Goal: Task Accomplishment & Management: Use online tool/utility

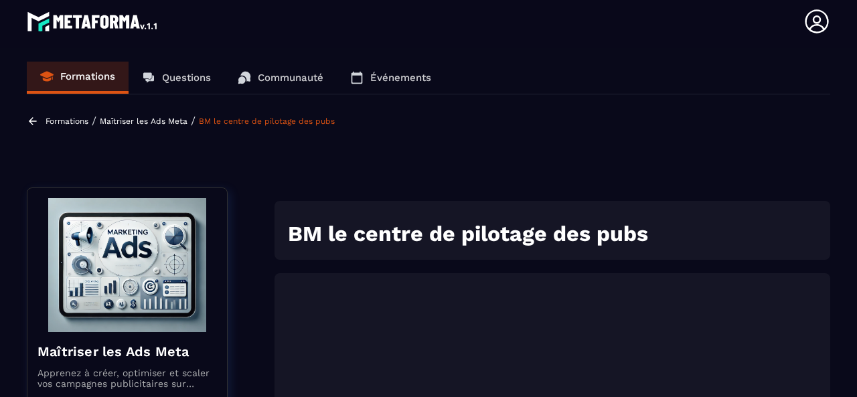
click at [80, 78] on p "Formations" at bounding box center [87, 76] width 55 height 12
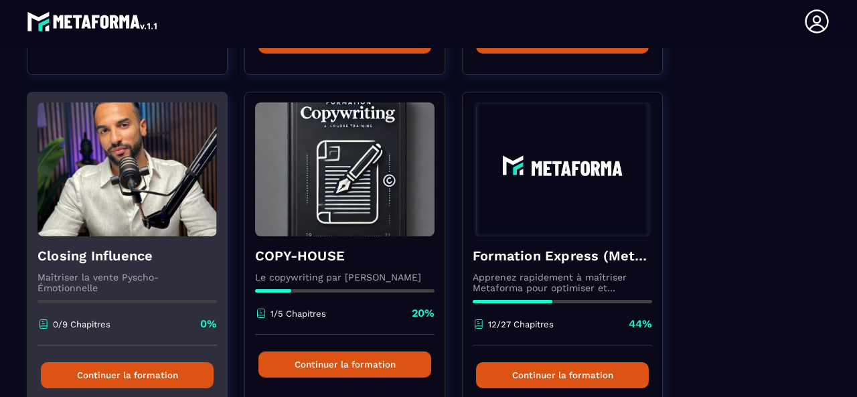
scroll to position [469, 0]
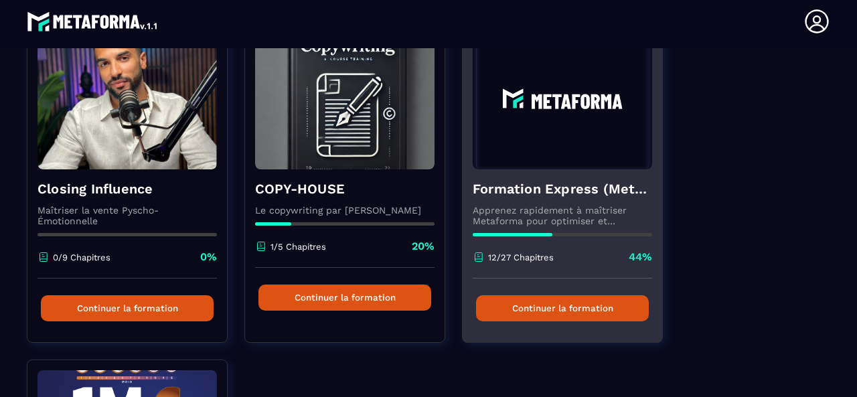
click at [521, 192] on h4 "Formation Express (Metaforma)" at bounding box center [563, 189] width 180 height 19
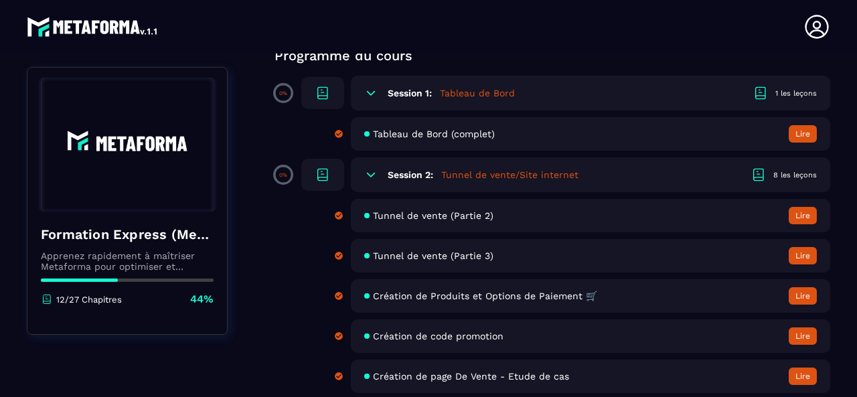
scroll to position [134, 0]
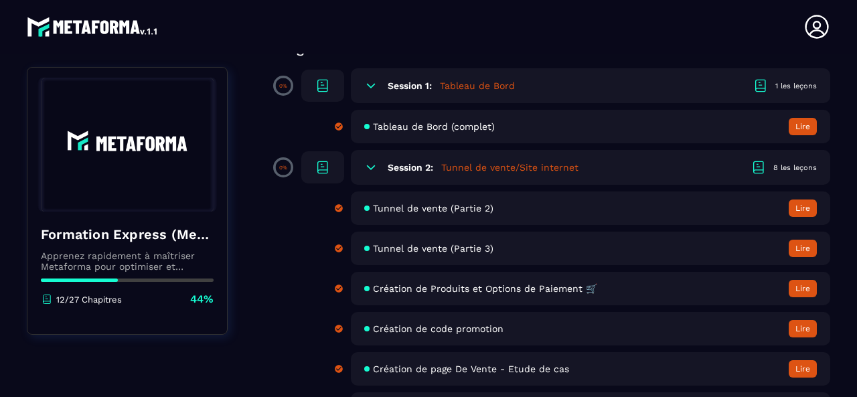
click at [434, 125] on span "Tableau de Bord (complet)" at bounding box center [434, 126] width 122 height 11
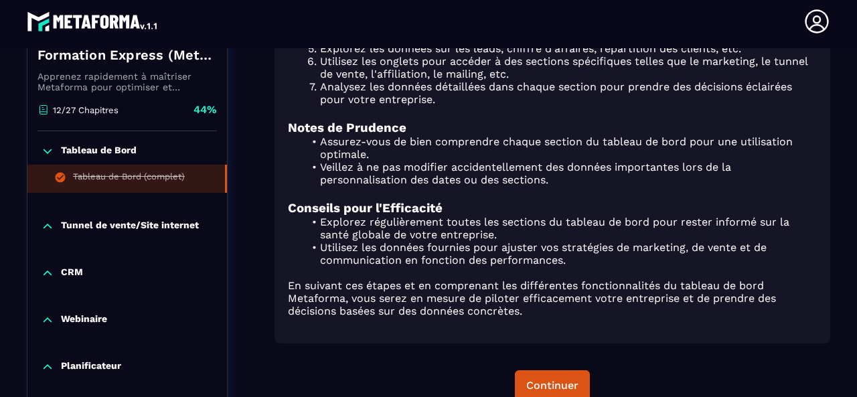
scroll to position [856, 0]
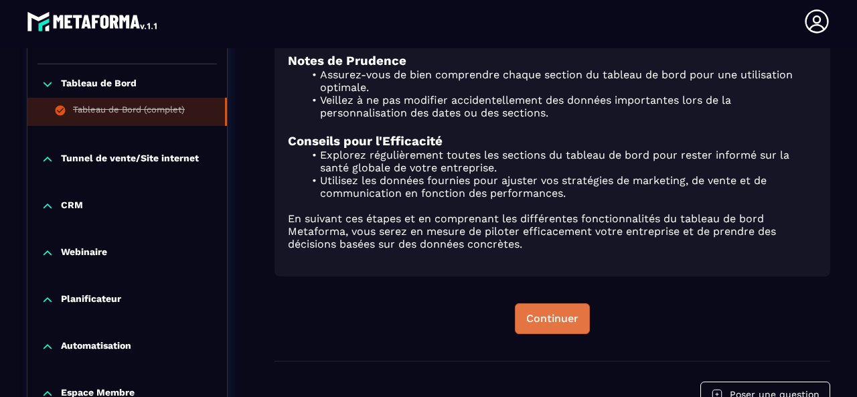
click at [539, 318] on div "Continuer" at bounding box center [553, 318] width 52 height 13
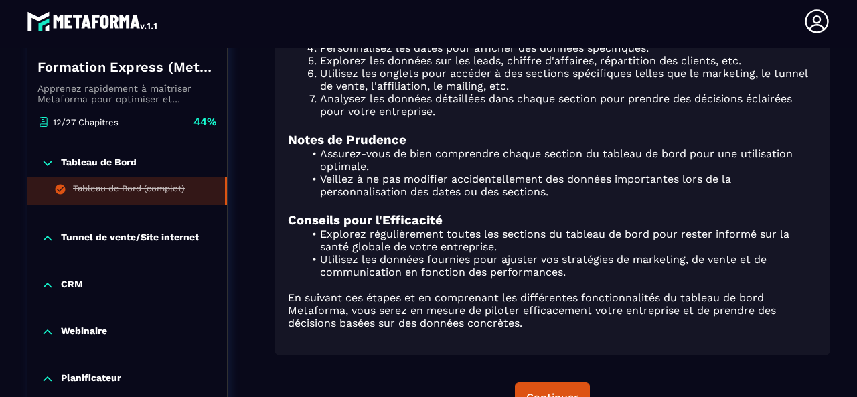
scroll to position [737, 0]
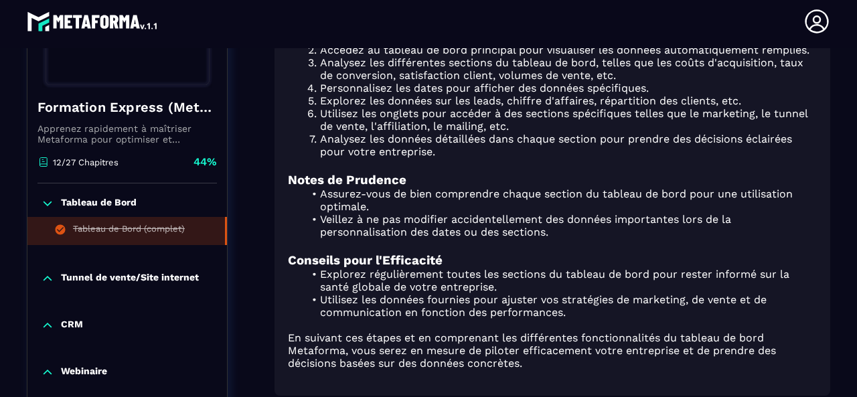
click at [96, 272] on p "Tunnel de vente/Site internet" at bounding box center [130, 278] width 138 height 13
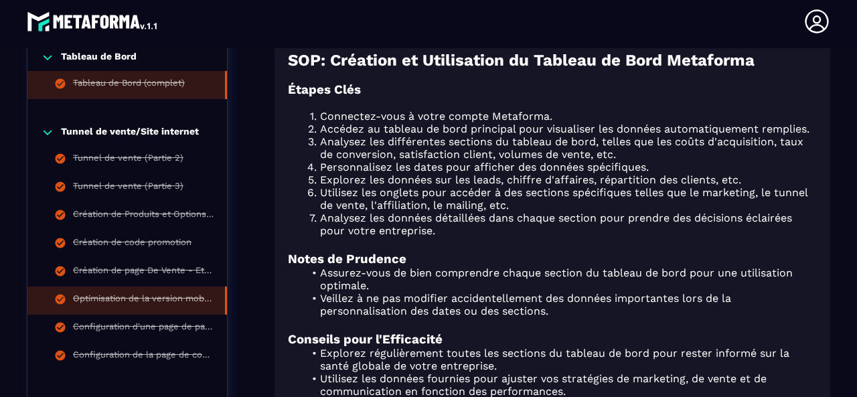
scroll to position [603, 0]
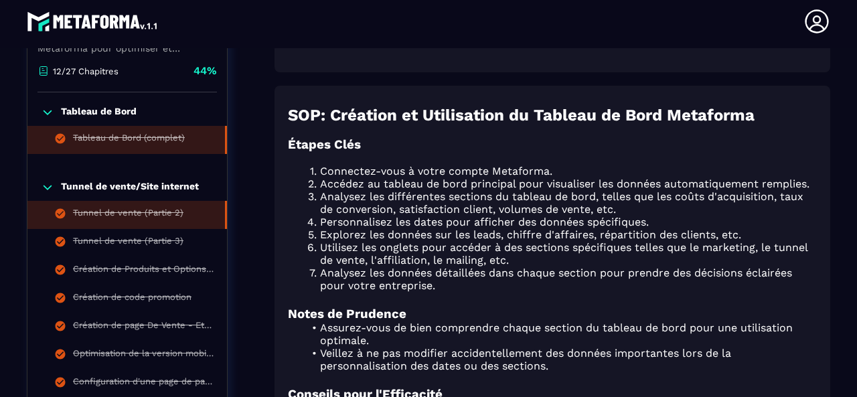
click at [122, 208] on div "Tunnel de vente (Partie 2)" at bounding box center [128, 215] width 111 height 15
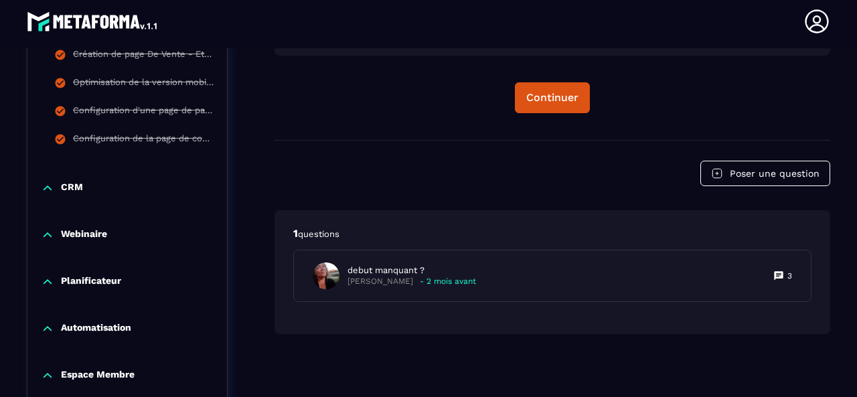
scroll to position [608, 0]
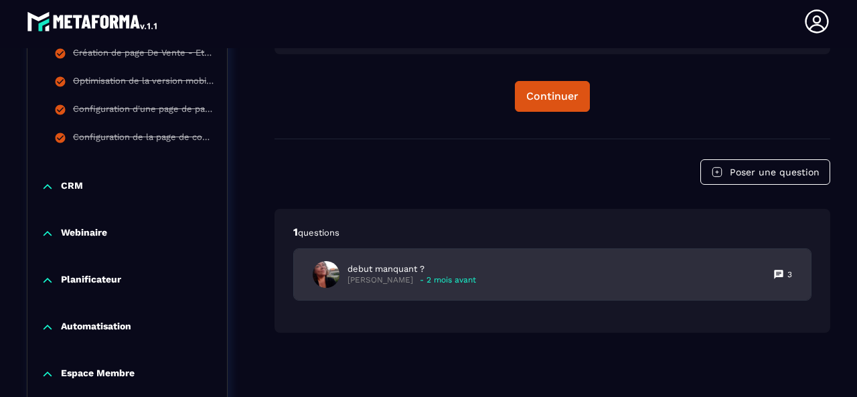
click at [785, 275] on div "3" at bounding box center [783, 274] width 19 height 11
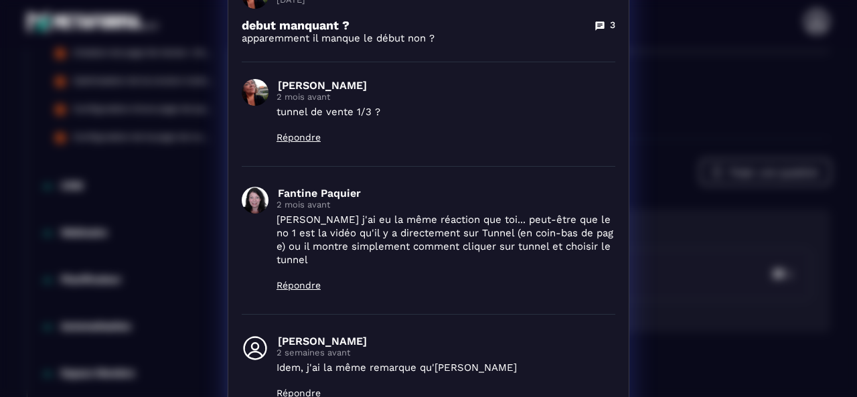
scroll to position [0, 0]
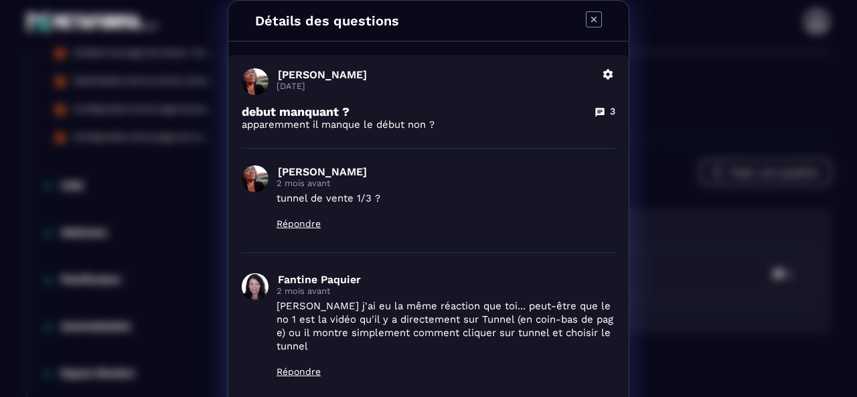
click at [592, 19] on icon "Modal window" at bounding box center [594, 19] width 5 height 5
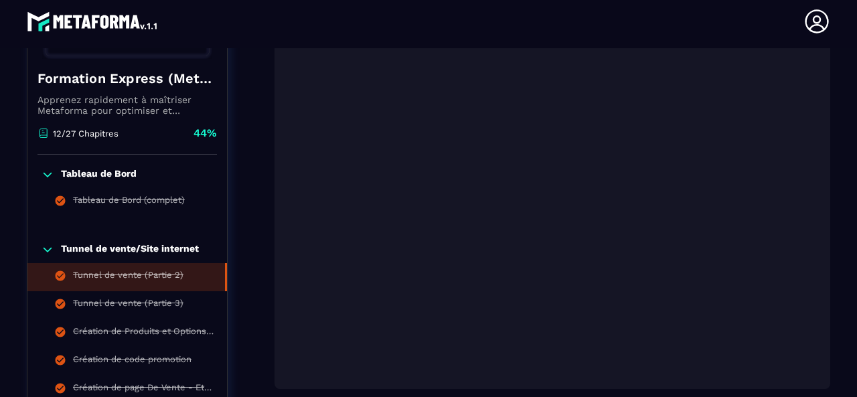
scroll to position [340, 0]
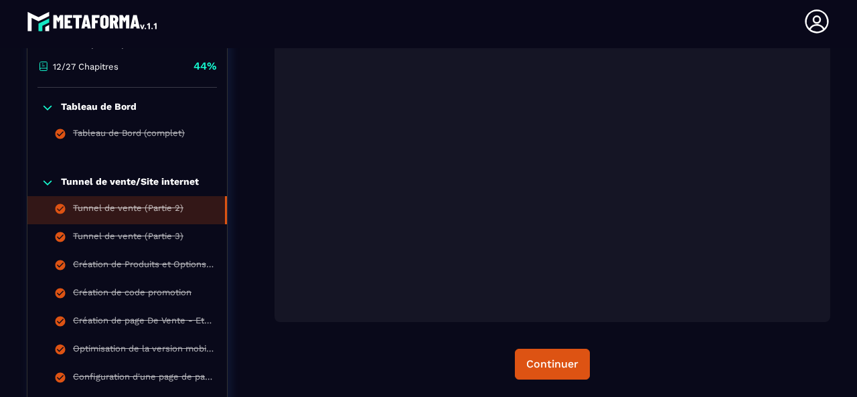
click at [813, 23] on icon at bounding box center [817, 21] width 27 height 27
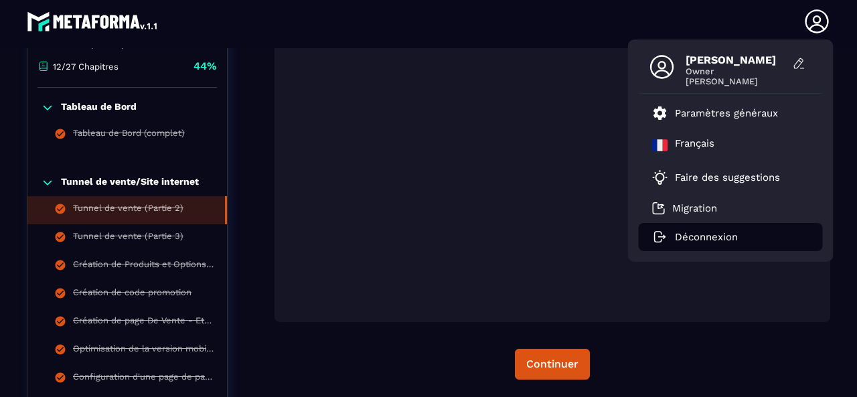
click at [725, 235] on p "Déconnexion" at bounding box center [706, 237] width 63 height 12
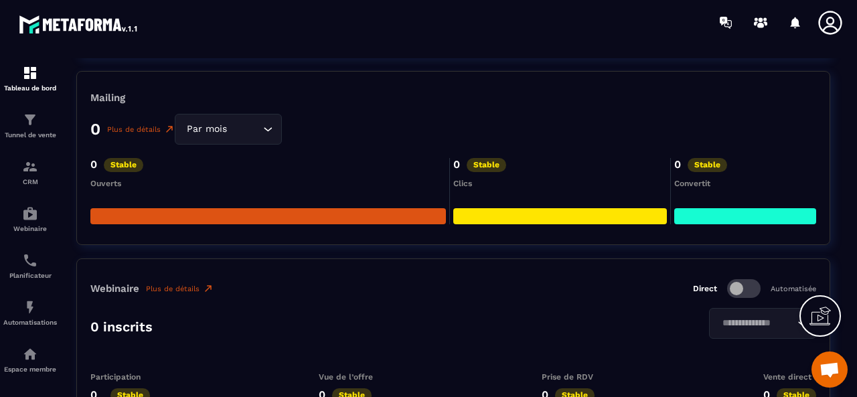
scroll to position [2211, 0]
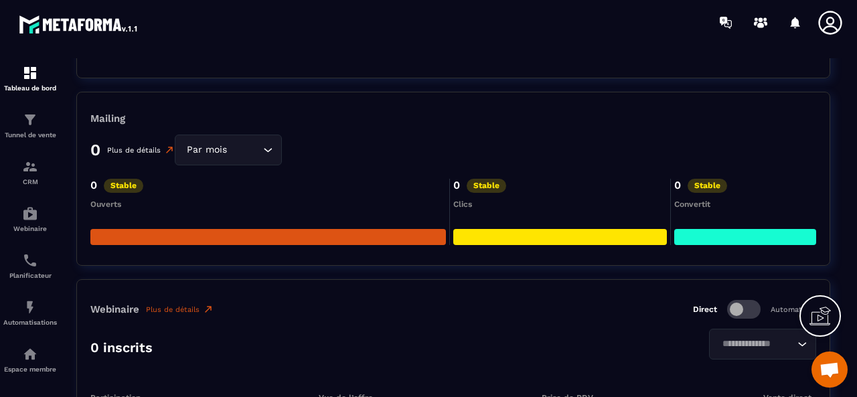
click at [151, 145] on link "Plus de détails" at bounding box center [141, 150] width 68 height 11
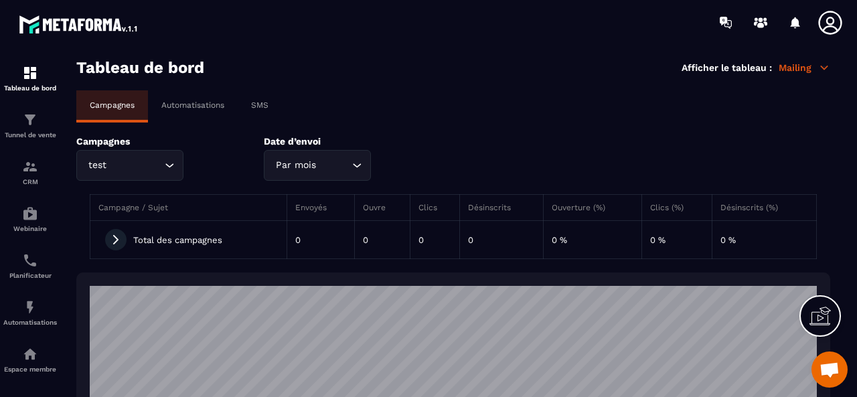
click at [210, 109] on p "Automatisations" at bounding box center [192, 104] width 63 height 9
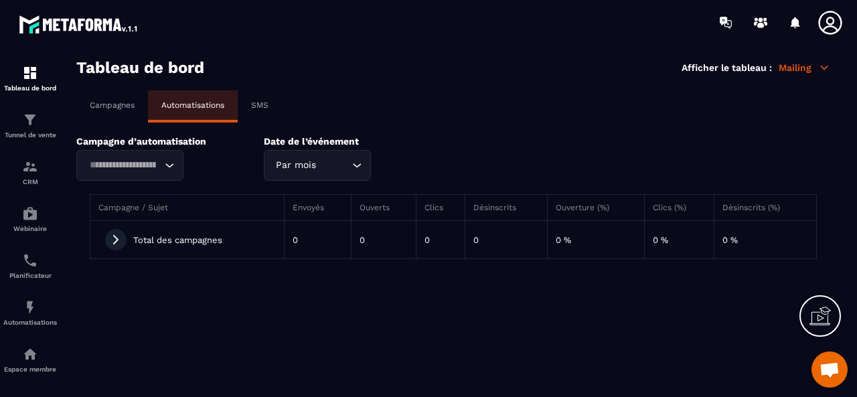
click at [259, 108] on p "SMS" at bounding box center [259, 104] width 17 height 9
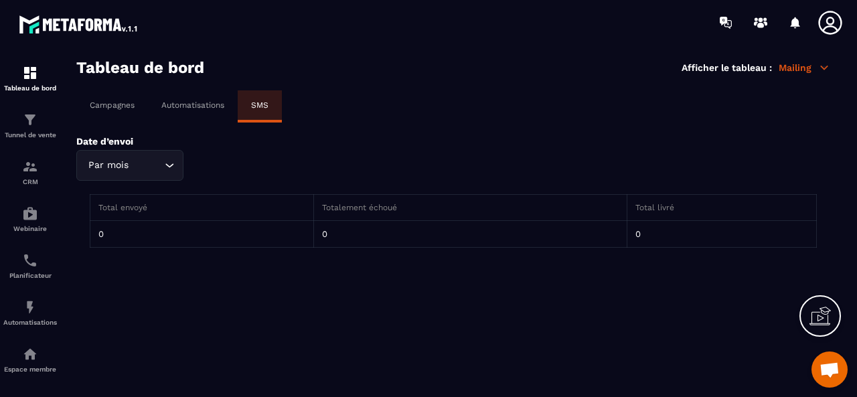
click at [136, 104] on div "Campagnes" at bounding box center [112, 104] width 72 height 29
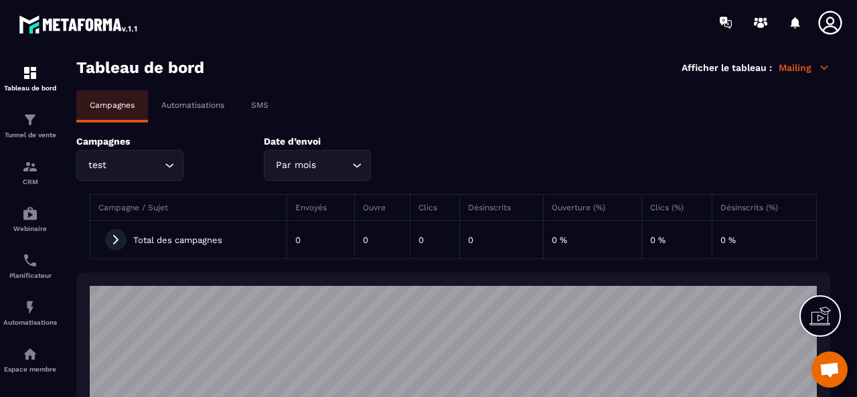
click at [164, 239] on div "Total des campagnes" at bounding box center [188, 239] width 180 height 21
click at [305, 238] on td "0" at bounding box center [321, 240] width 68 height 38
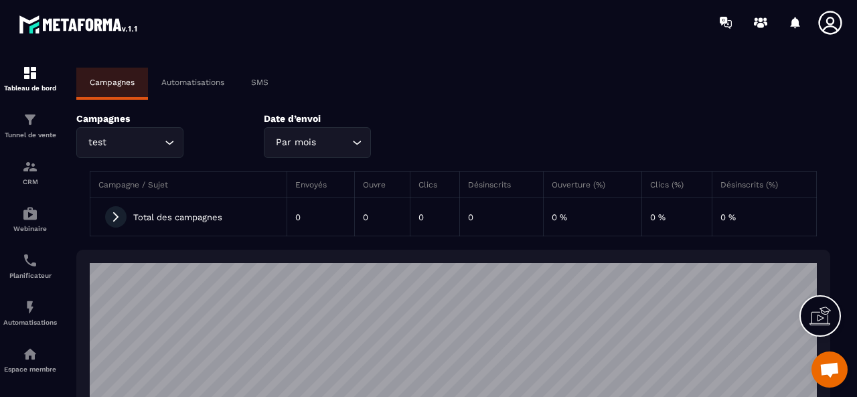
scroll to position [21, 0]
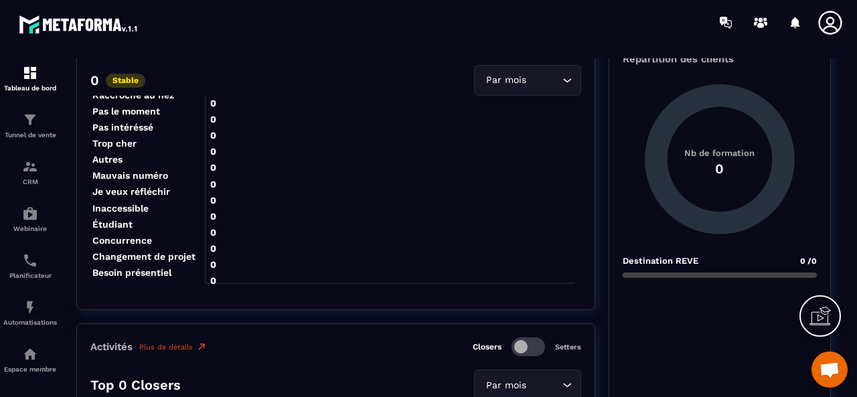
scroll to position [1474, 0]
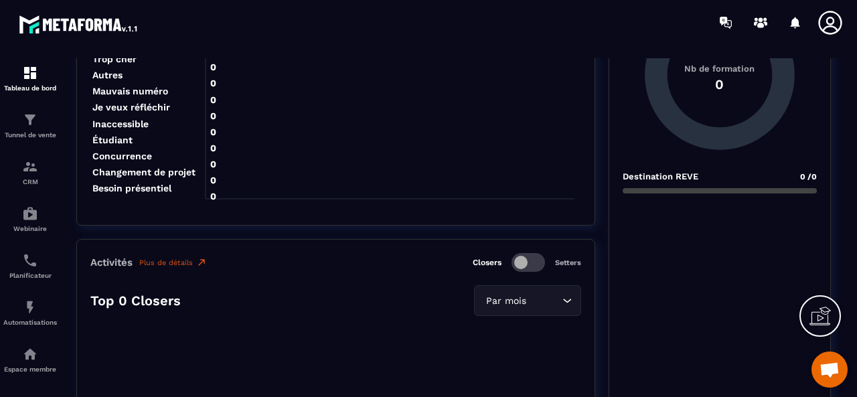
click at [796, 195] on div "Destination REVE 0 /0" at bounding box center [720, 316] width 194 height 291
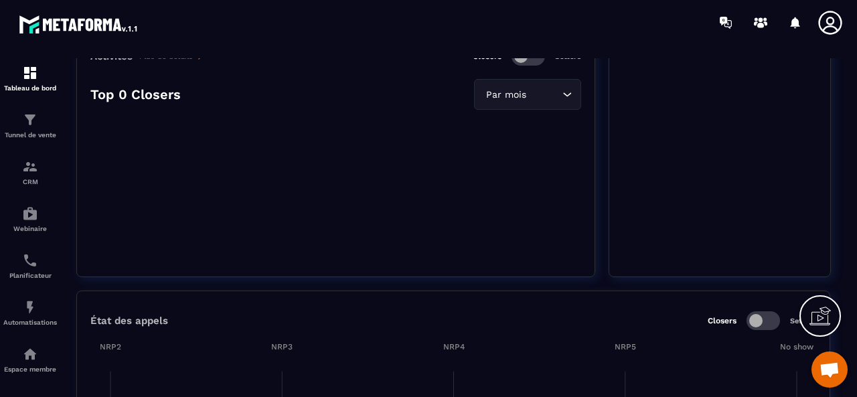
scroll to position [1608, 0]
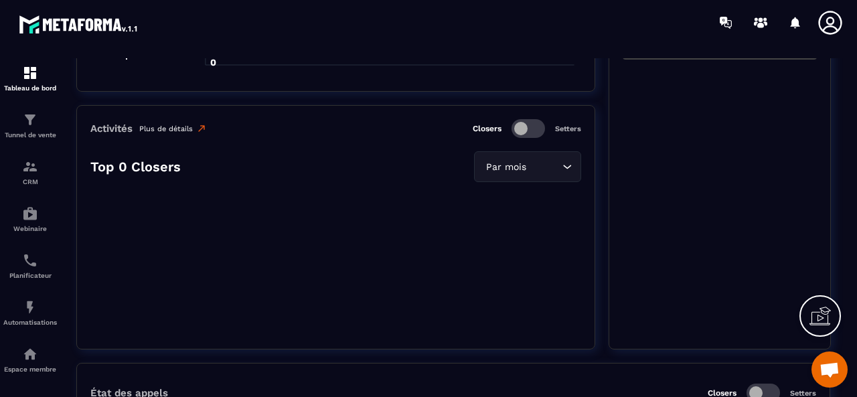
click at [169, 125] on link "Plus de détails" at bounding box center [173, 128] width 68 height 11
click at [151, 124] on link "Plus de détails" at bounding box center [173, 128] width 68 height 11
click at [184, 127] on link "Plus de détails" at bounding box center [173, 128] width 68 height 11
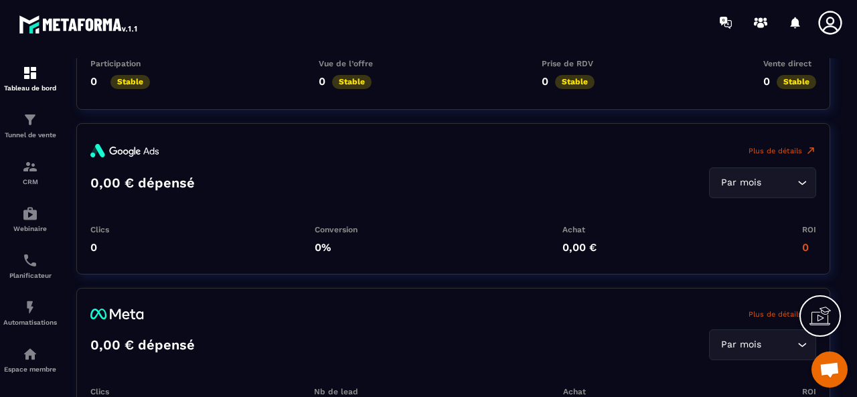
scroll to position [2546, 0]
click at [777, 145] on link "Plus de détails" at bounding box center [783, 149] width 68 height 13
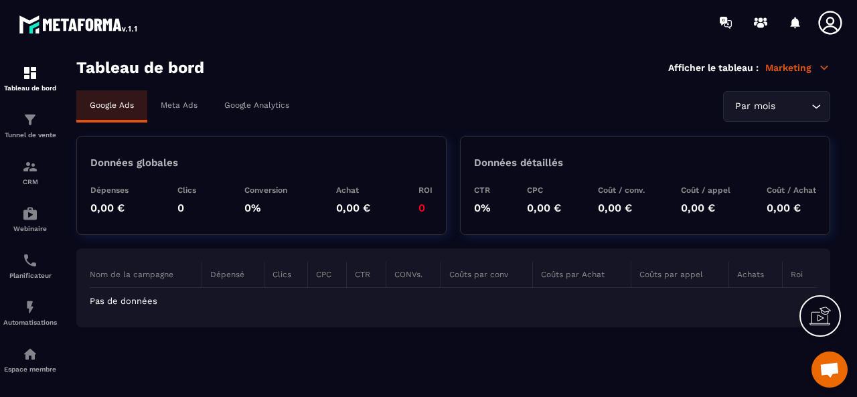
click at [185, 105] on p "Meta Ads" at bounding box center [179, 104] width 37 height 9
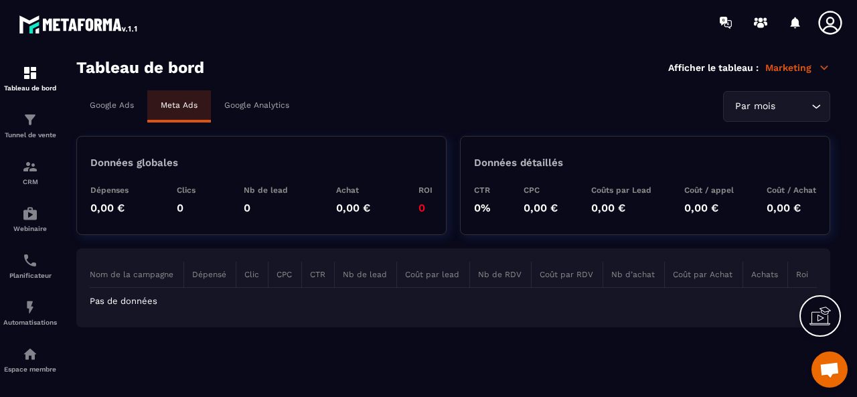
click at [238, 107] on p "Google Analytics" at bounding box center [256, 104] width 65 height 9
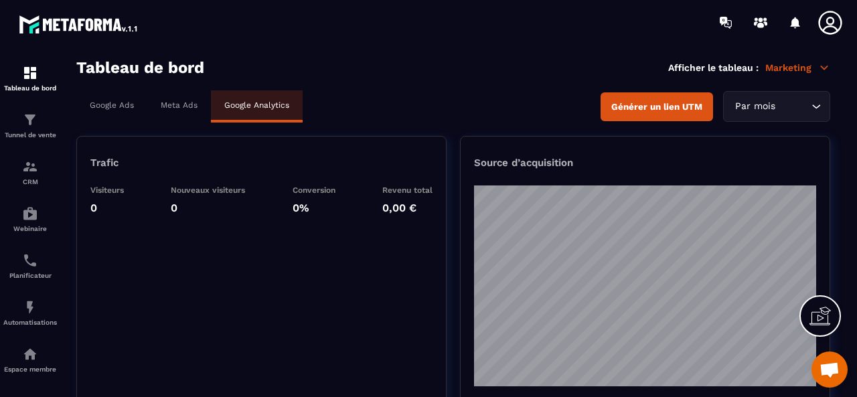
click at [180, 111] on div "Meta Ads" at bounding box center [179, 104] width 64 height 29
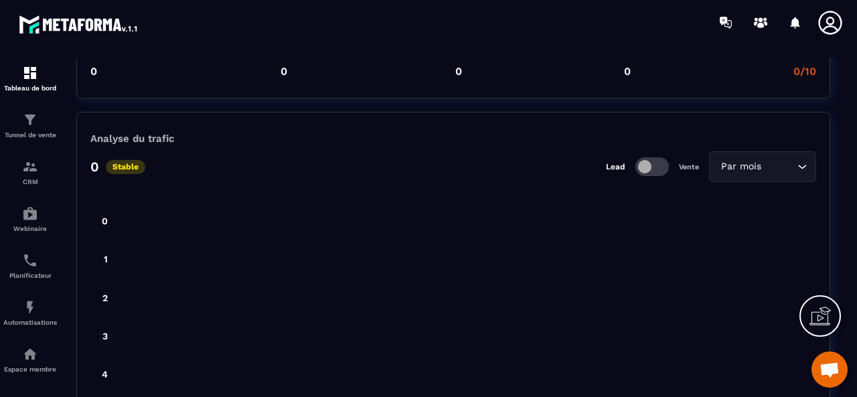
scroll to position [3247, 0]
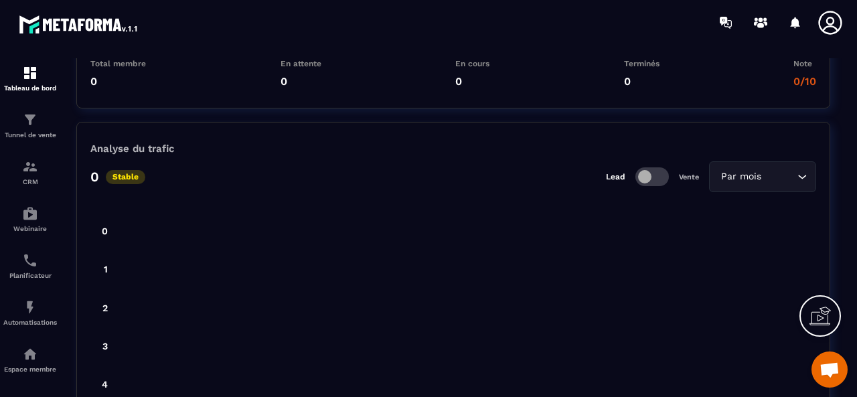
click at [849, 265] on section "Tableau de bord Tunnel de vente CRM Webinaire Planificateur Automatisations Esp…" at bounding box center [428, 228] width 857 height 366
click at [845, 227] on section "Tableau de bord Tunnel de vente CRM Webinaire Planificateur Automatisations Esp…" at bounding box center [428, 228] width 857 height 366
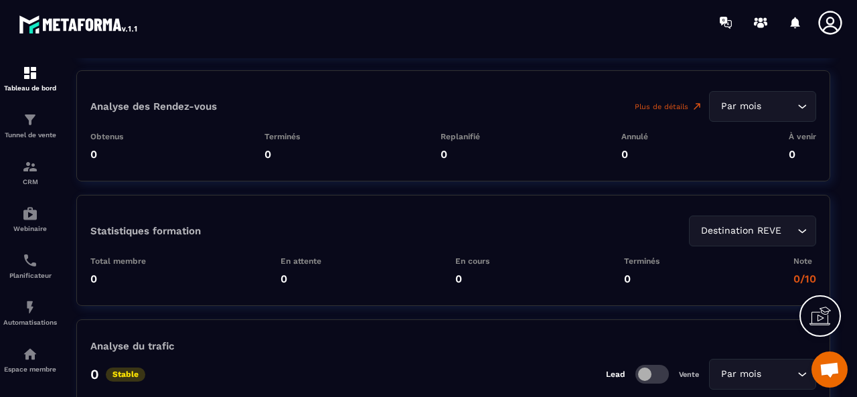
scroll to position [2912, 0]
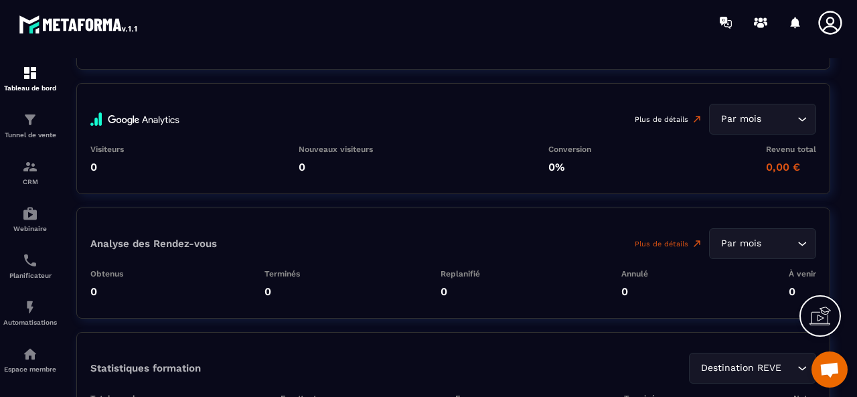
click at [669, 113] on link "Plus de détails" at bounding box center [669, 119] width 68 height 31
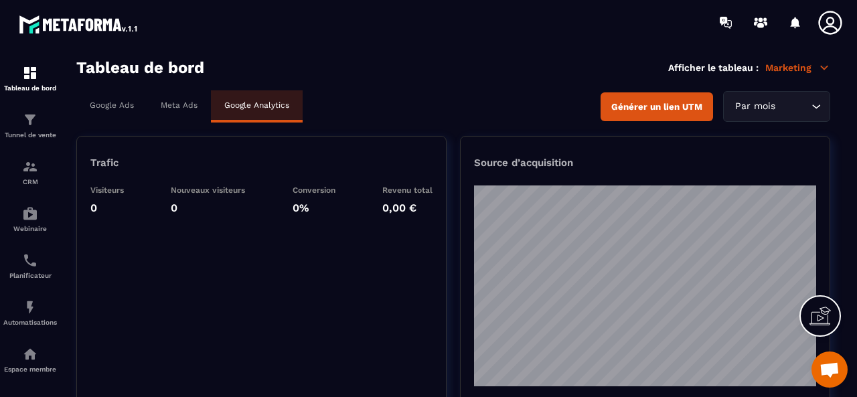
click at [814, 71] on p "Marketing" at bounding box center [798, 68] width 65 height 12
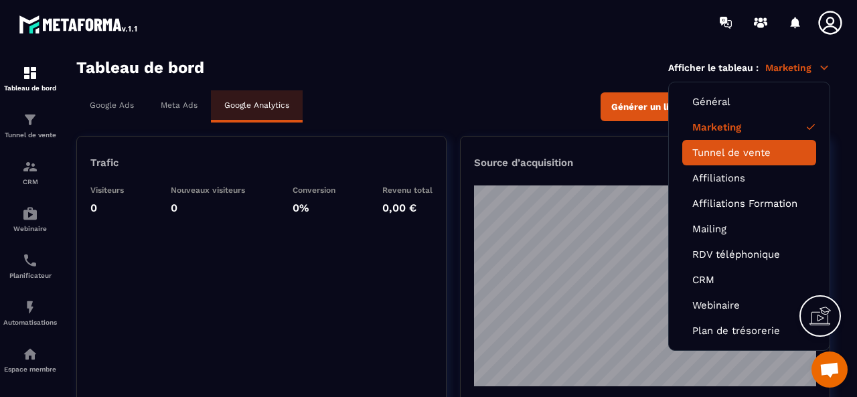
click at [728, 149] on link "Tunnel de vente" at bounding box center [750, 153] width 114 height 12
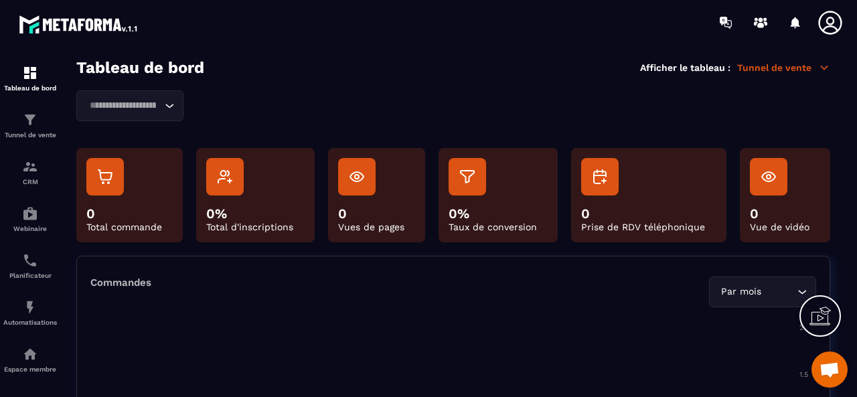
click at [819, 62] on icon at bounding box center [825, 68] width 12 height 12
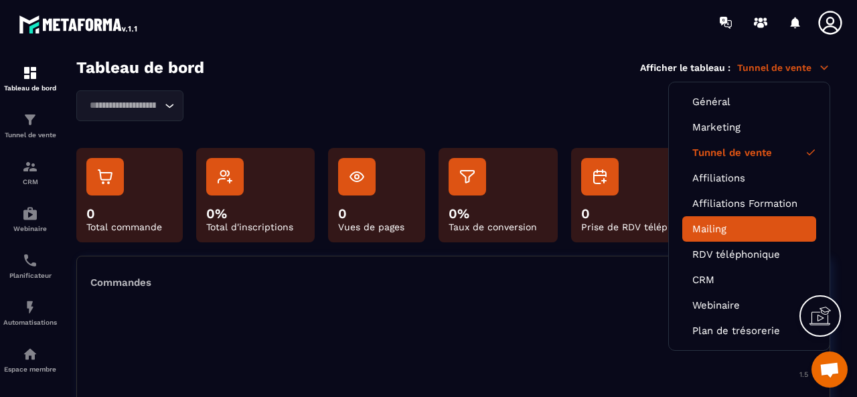
click at [722, 226] on link "Mailing" at bounding box center [750, 229] width 114 height 12
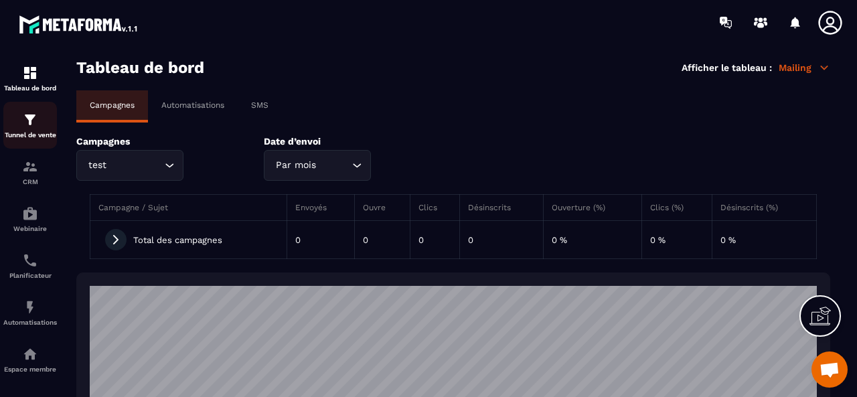
click at [39, 125] on div "Tunnel de vente" at bounding box center [30, 125] width 54 height 27
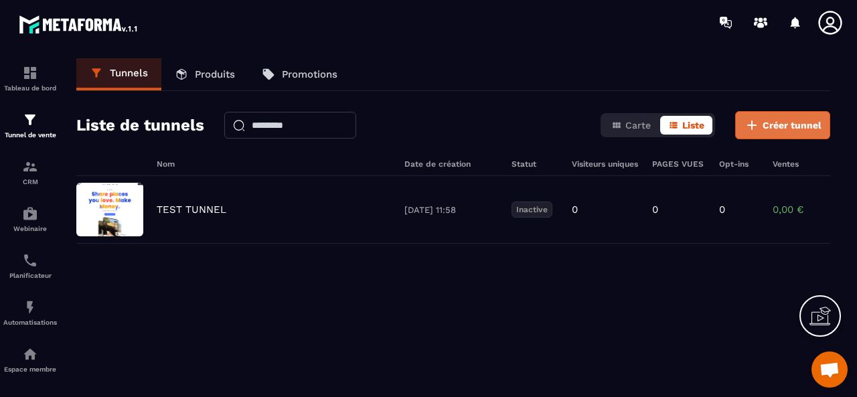
click at [766, 120] on span "Créer tunnel" at bounding box center [792, 125] width 59 height 13
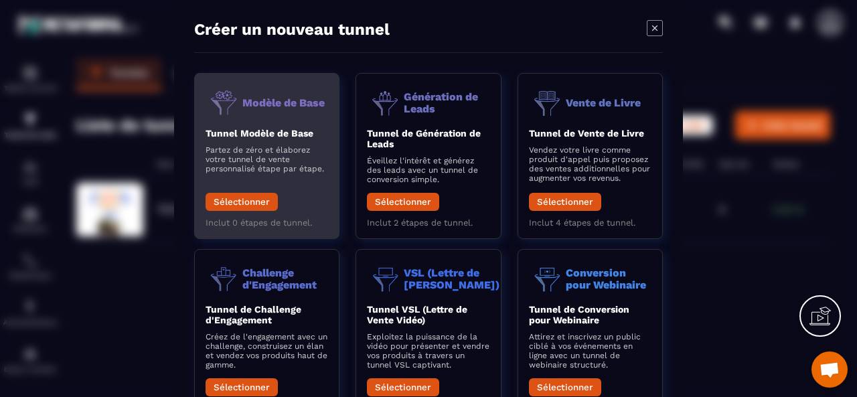
click at [356, 116] on div "Modèle de Base Tunnel Modèle de Base Partez de zéro et élaborez votre tunnel de…" at bounding box center [428, 156] width 145 height 166
click at [264, 193] on button "Sélectionner" at bounding box center [242, 202] width 72 height 18
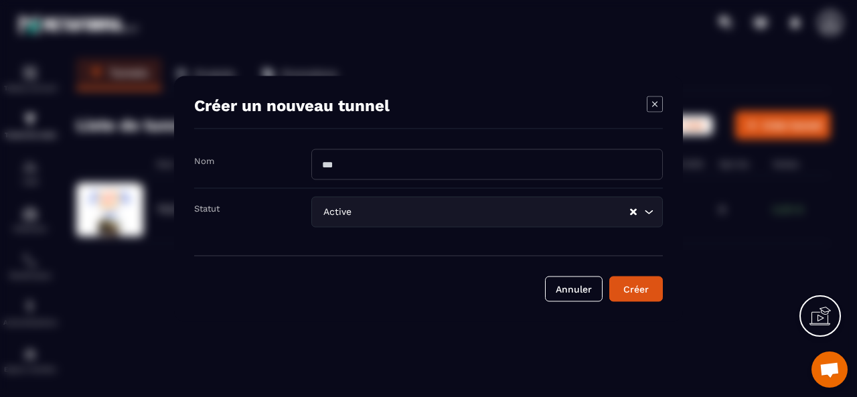
click at [650, 104] on icon "Modal window" at bounding box center [655, 104] width 16 height 16
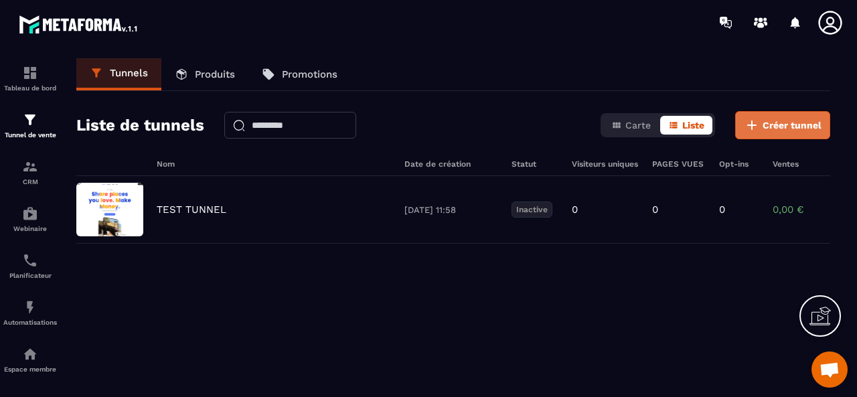
click at [793, 125] on span "Créer tunnel" at bounding box center [792, 125] width 59 height 13
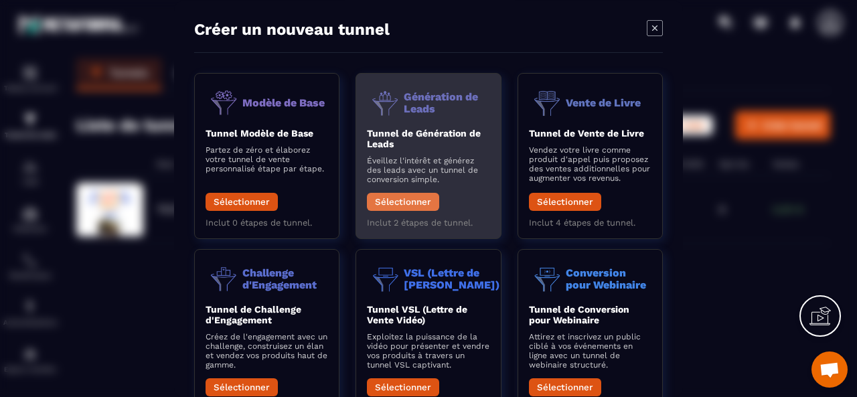
click at [417, 198] on button "Sélectionner" at bounding box center [403, 202] width 72 height 18
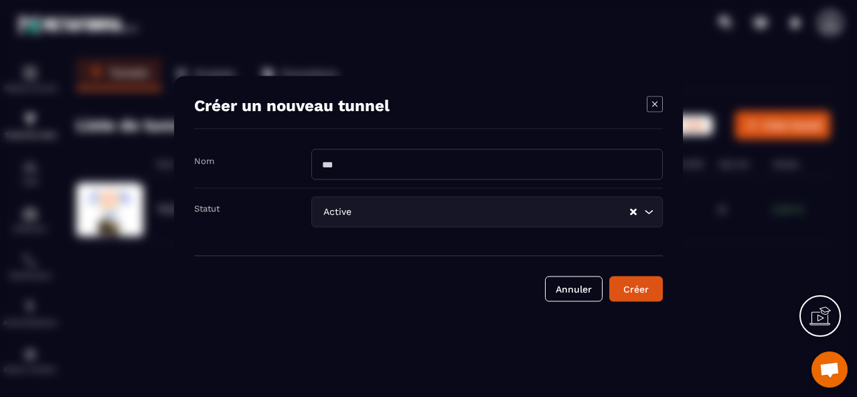
click at [655, 104] on icon "Modal window" at bounding box center [654, 103] width 5 height 5
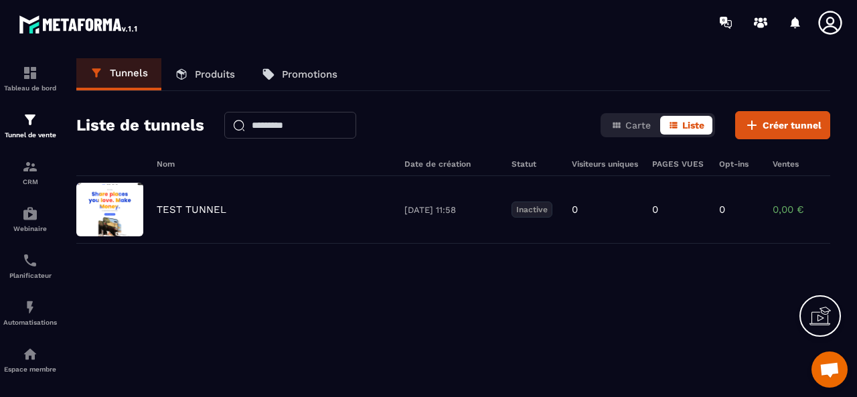
click at [204, 80] on link "Produits" at bounding box center [204, 74] width 87 height 32
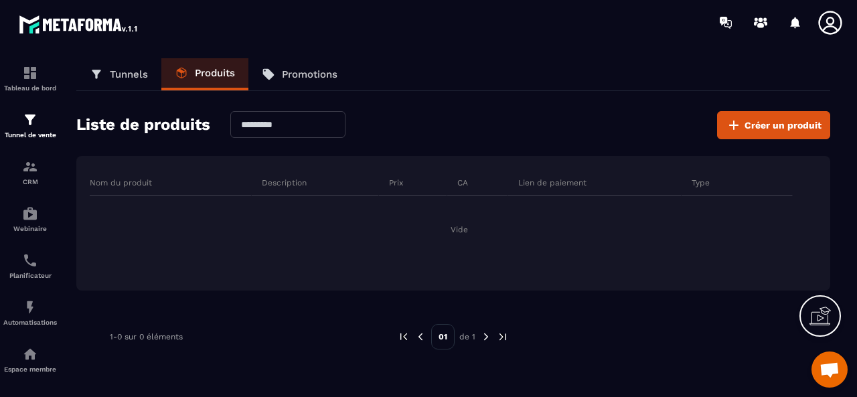
click at [307, 76] on p "Promotions" at bounding box center [310, 74] width 56 height 12
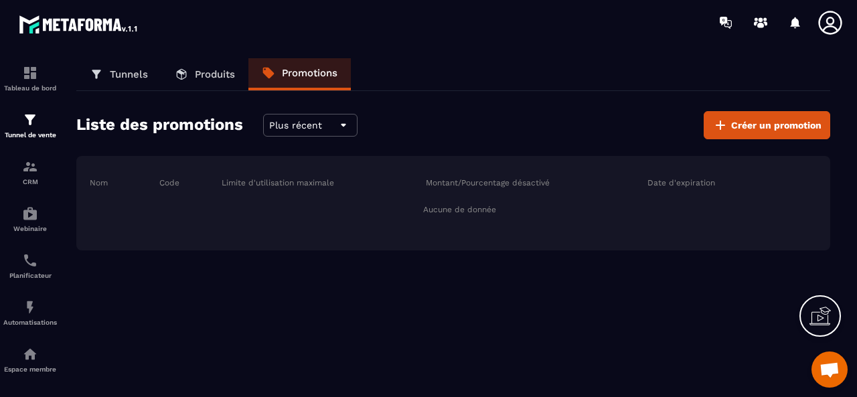
click at [131, 71] on p "Tunnels" at bounding box center [129, 74] width 38 height 12
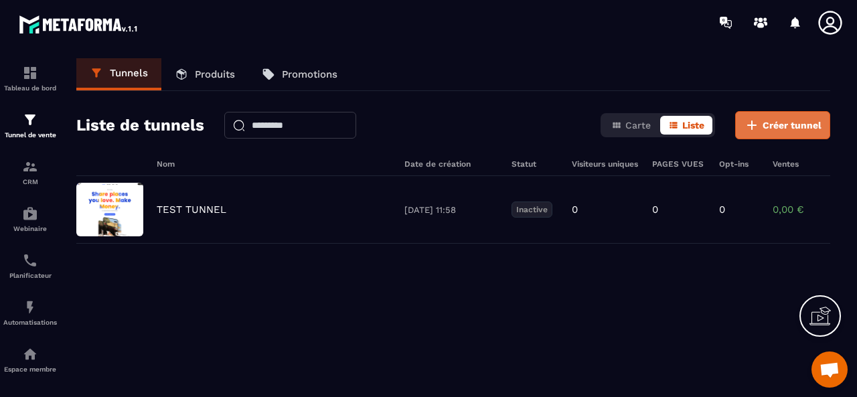
click at [772, 121] on span "Créer tunnel" at bounding box center [792, 125] width 59 height 13
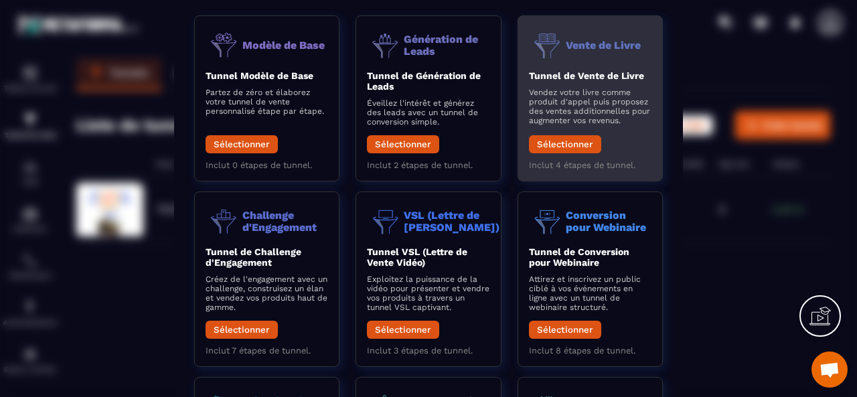
scroll to position [67, 0]
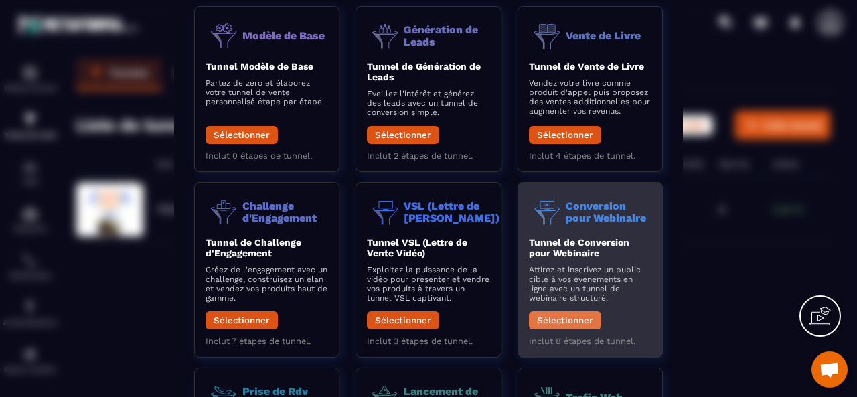
click at [573, 316] on button "Sélectionner" at bounding box center [565, 320] width 72 height 18
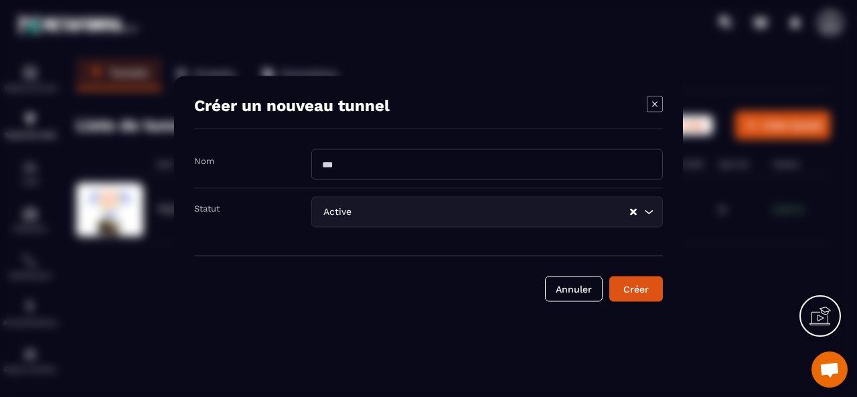
click at [357, 170] on input "Modal window" at bounding box center [487, 164] width 352 height 31
type input "**********"
click at [643, 286] on div "Créer" at bounding box center [636, 288] width 36 height 13
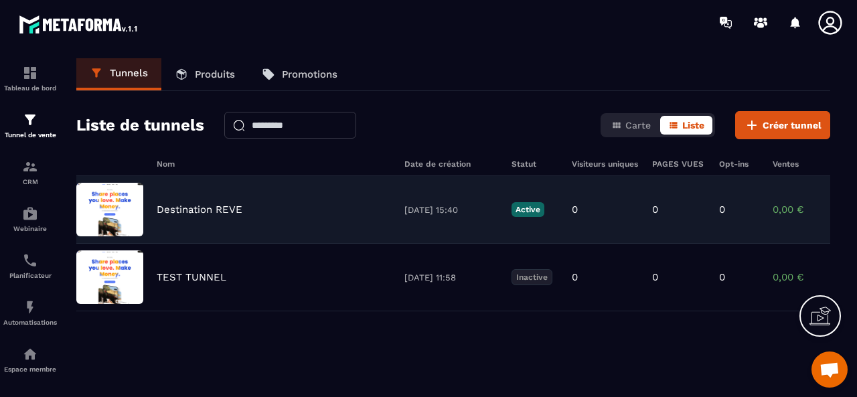
click at [528, 211] on p "Active" at bounding box center [528, 209] width 33 height 15
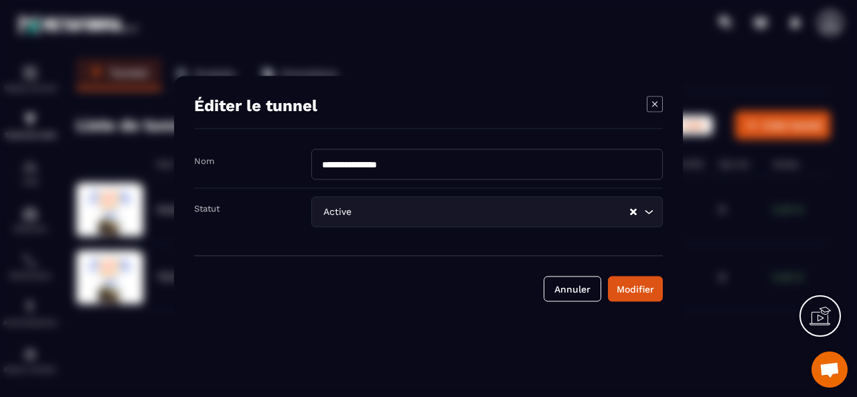
click at [651, 208] on icon "Search for option" at bounding box center [648, 211] width 13 height 13
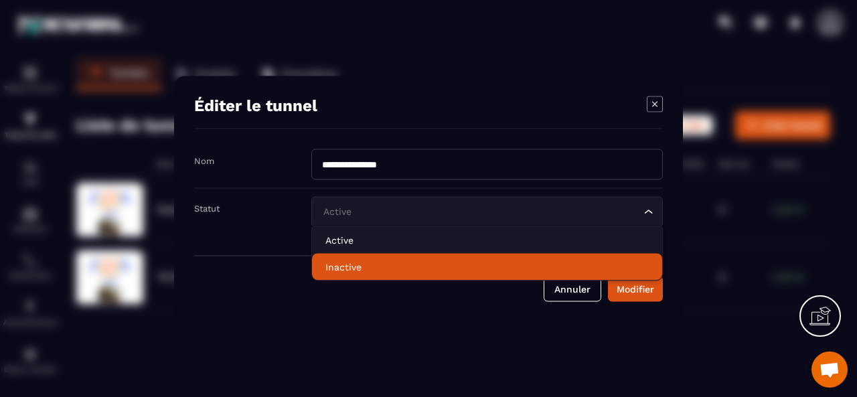
click at [352, 268] on p "Inactive" at bounding box center [488, 266] width 324 height 13
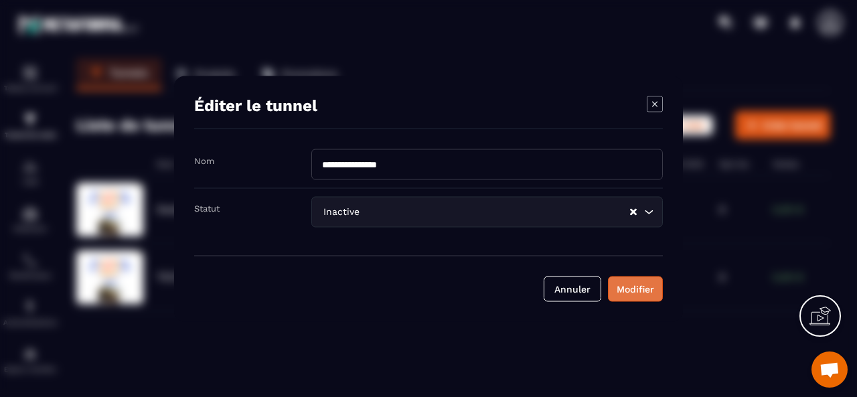
click at [632, 294] on div "Modifier" at bounding box center [636, 288] width 38 height 13
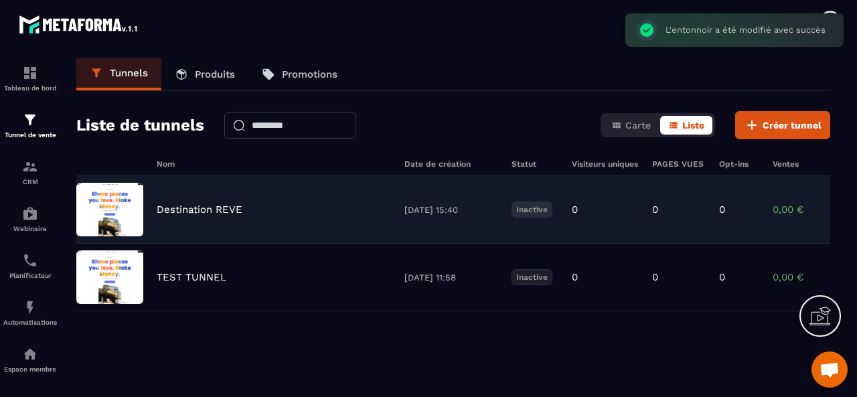
click at [190, 211] on p "Destination REVE" at bounding box center [200, 210] width 86 height 12
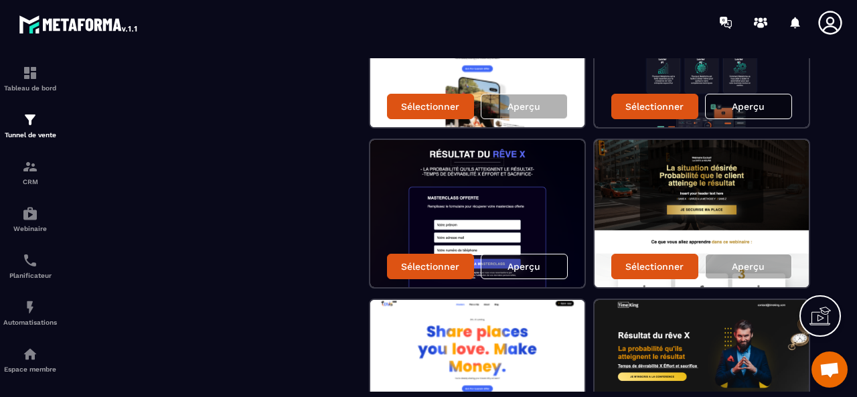
scroll to position [670, 0]
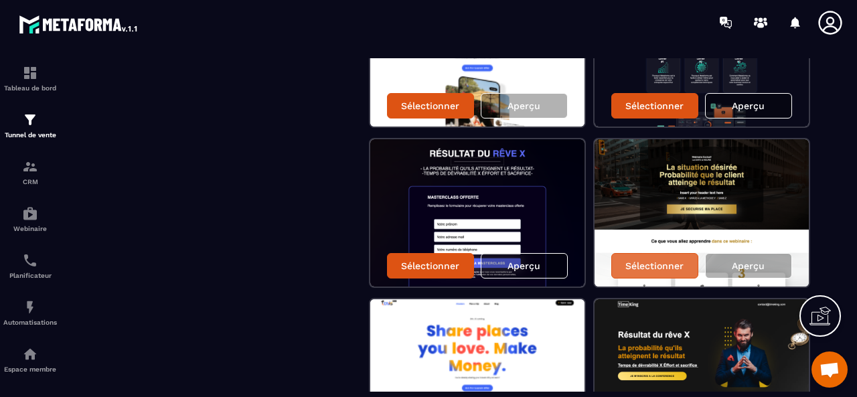
click at [666, 263] on p "Sélectionner" at bounding box center [655, 266] width 58 height 11
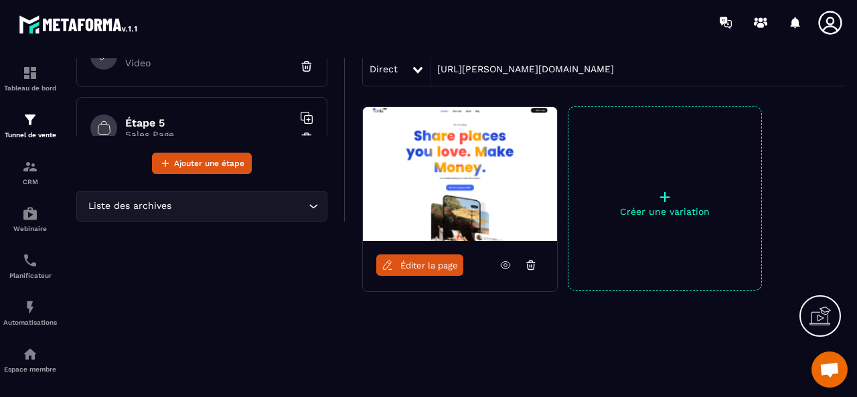
scroll to position [134, 0]
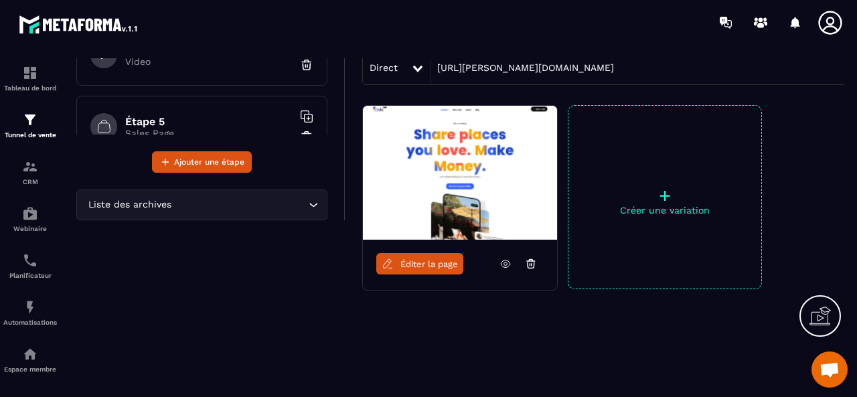
click at [531, 264] on icon at bounding box center [530, 265] width 1 height 2
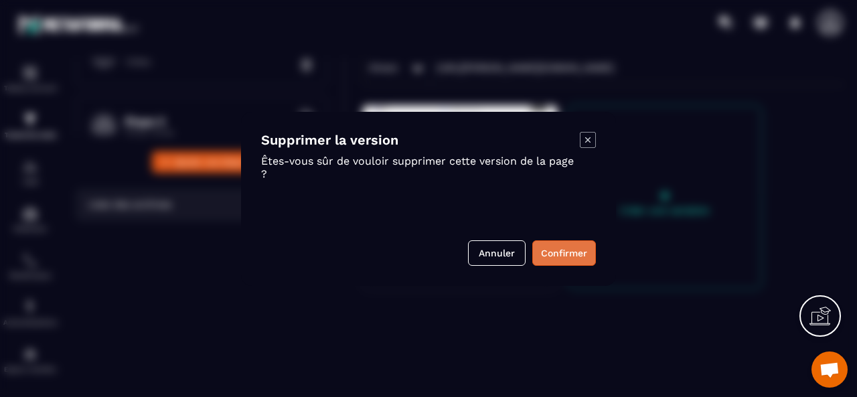
click at [554, 258] on button "Confirmer" at bounding box center [565, 252] width 64 height 25
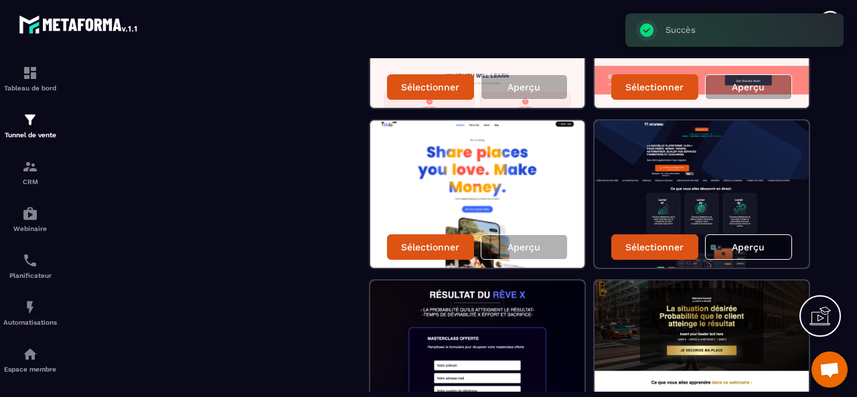
scroll to position [603, 0]
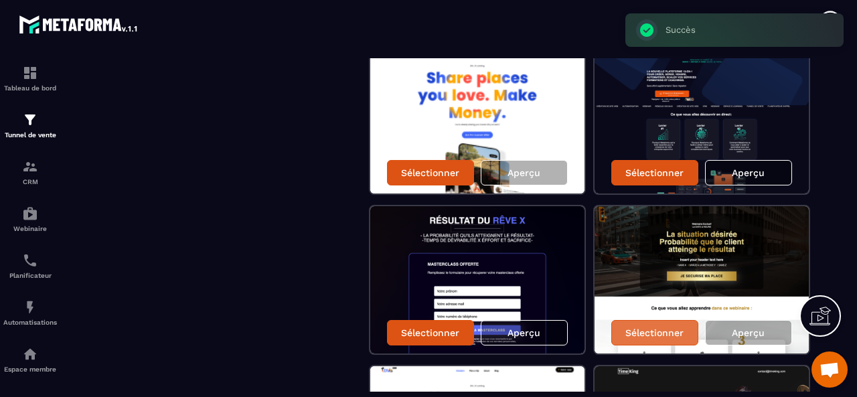
click at [676, 326] on div "Sélectionner" at bounding box center [655, 332] width 87 height 25
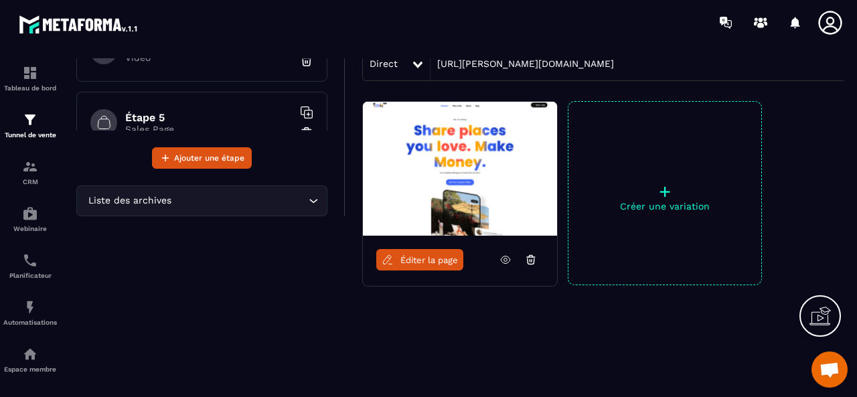
click at [443, 258] on span "Éditer la page" at bounding box center [430, 260] width 58 height 10
